Goal: Navigation & Orientation: Go to known website

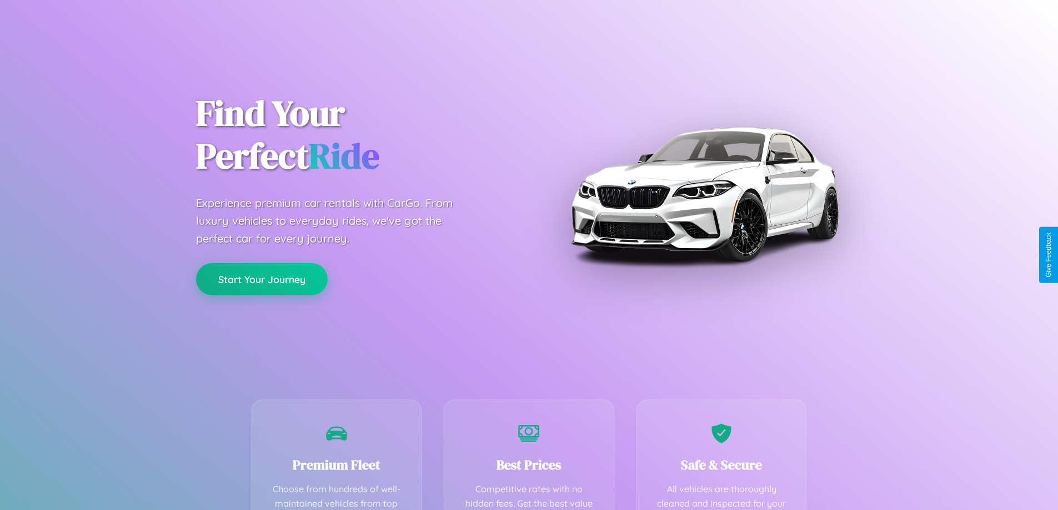
click at [262, 279] on button "Start Your Journey" at bounding box center [262, 279] width 132 height 32
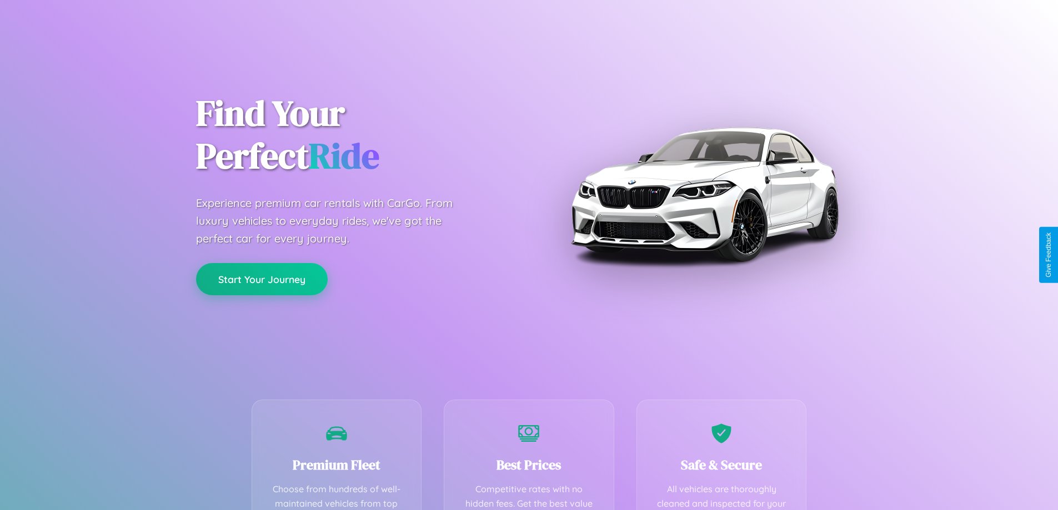
click at [262, 279] on button "Start Your Journey" at bounding box center [262, 279] width 132 height 32
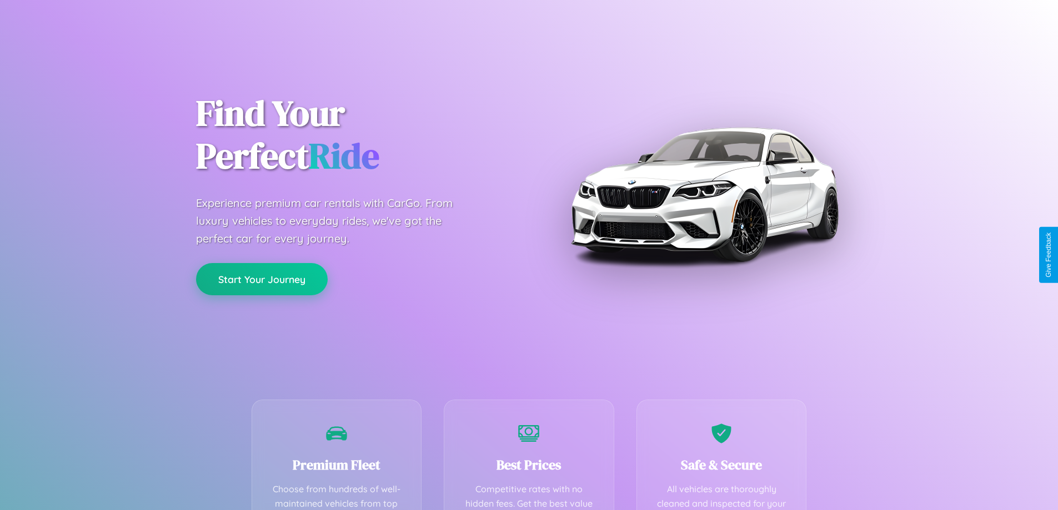
click at [262, 279] on button "Start Your Journey" at bounding box center [262, 279] width 132 height 32
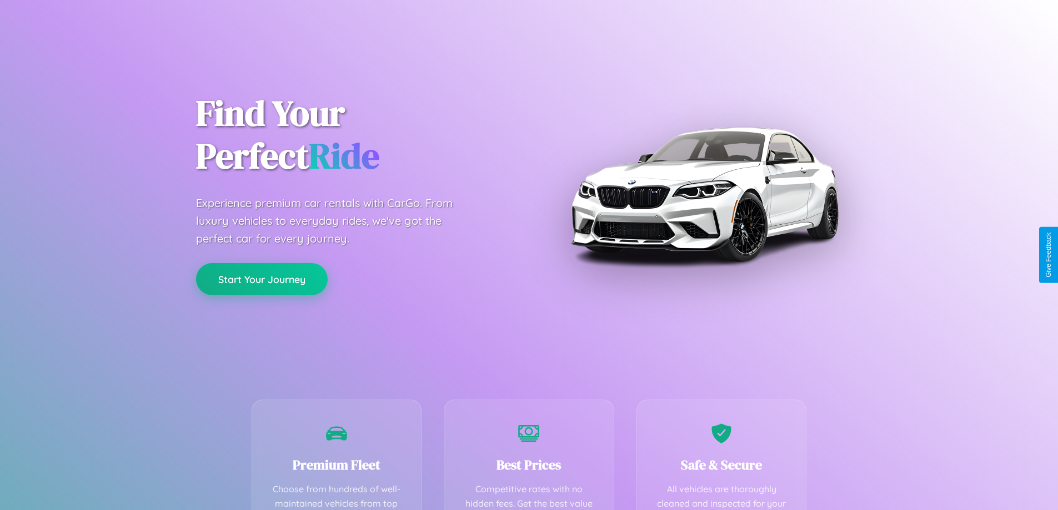
click at [262, 279] on button "Start Your Journey" at bounding box center [262, 279] width 132 height 32
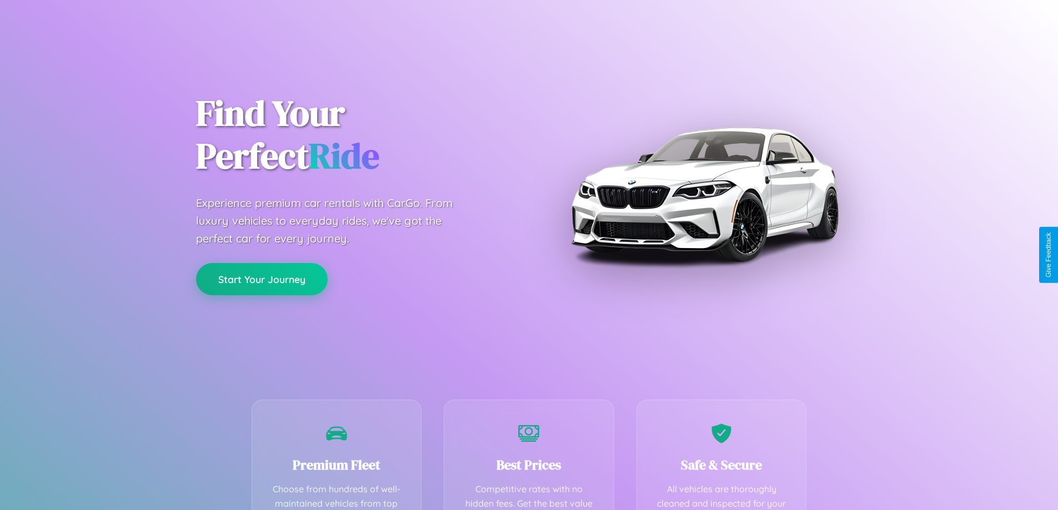
click at [262, 279] on button "Start Your Journey" at bounding box center [262, 279] width 132 height 32
